Goal: Understand process/instructions

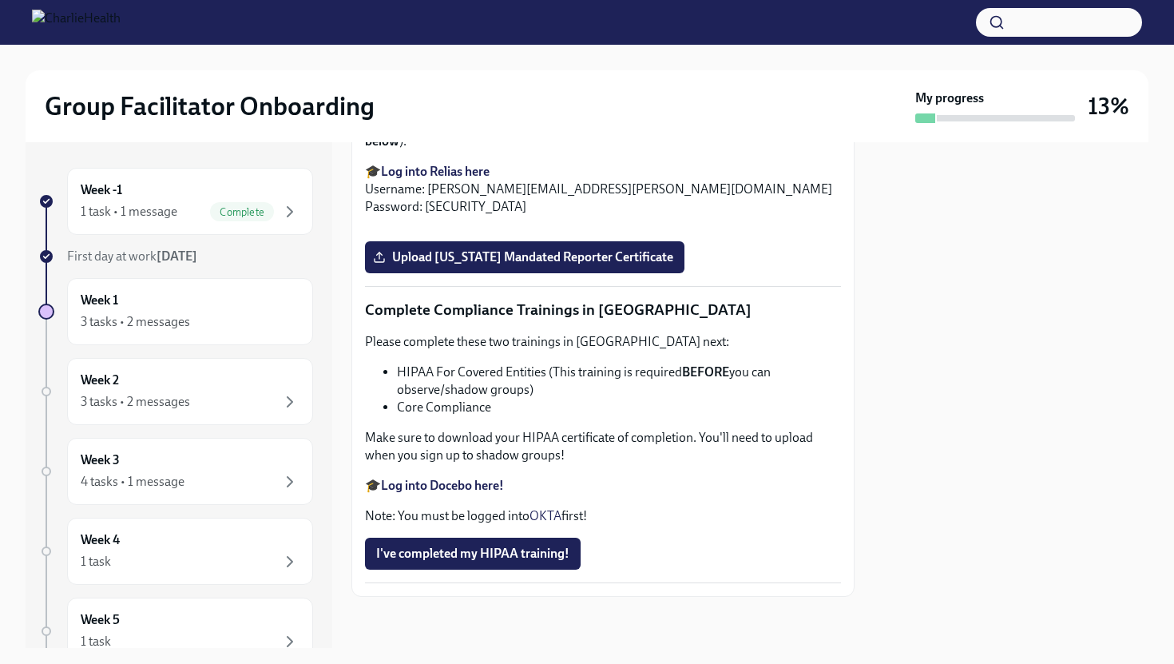
scroll to position [3160, 0]
click at [442, 179] on strong "Log into Relias here" at bounding box center [435, 171] width 109 height 15
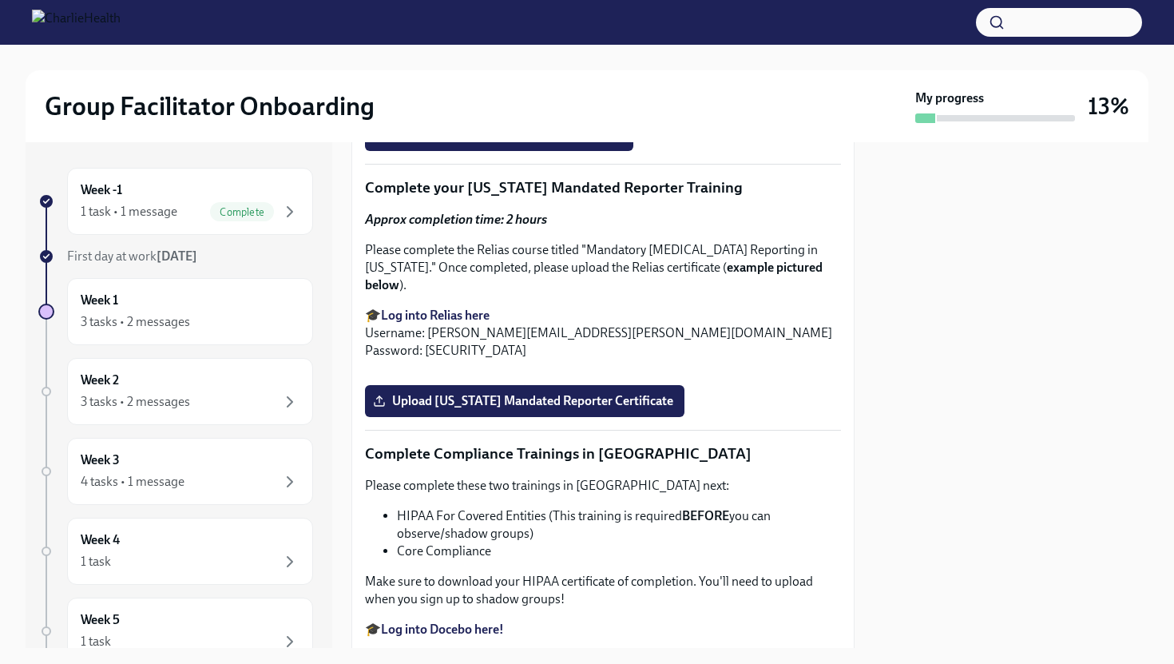
scroll to position [2861, 0]
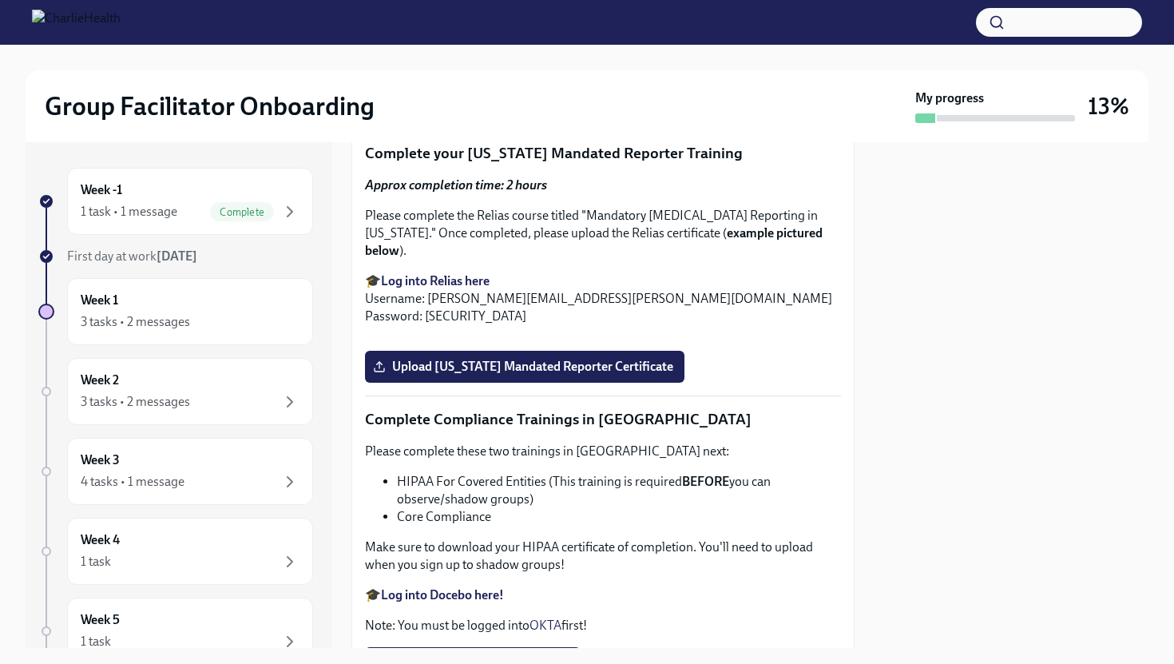
click at [437, 109] on span "Upload [US_STATE] Telehealth Certificate" at bounding box center [499, 101] width 246 height 16
click at [0, 0] on input "Upload [US_STATE] Telehealth Certificate" at bounding box center [0, 0] width 0 height 0
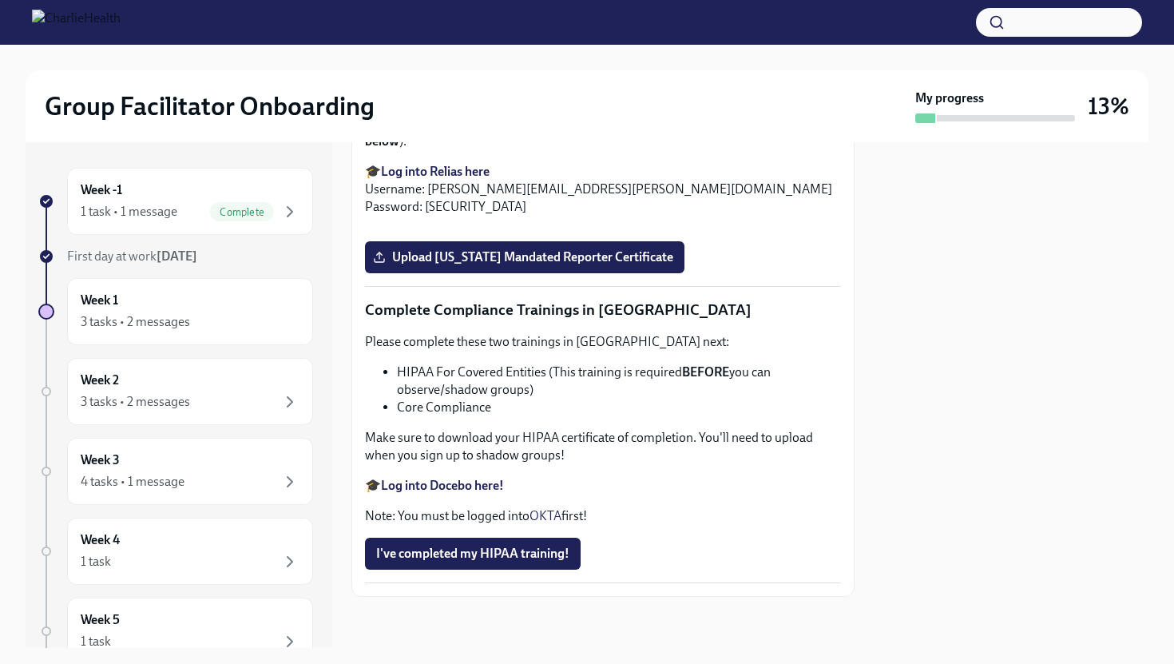
scroll to position [3671, 0]
click at [448, 485] on strong "Log into Docebo here!" at bounding box center [442, 484] width 123 height 15
